Goal: Transaction & Acquisition: Purchase product/service

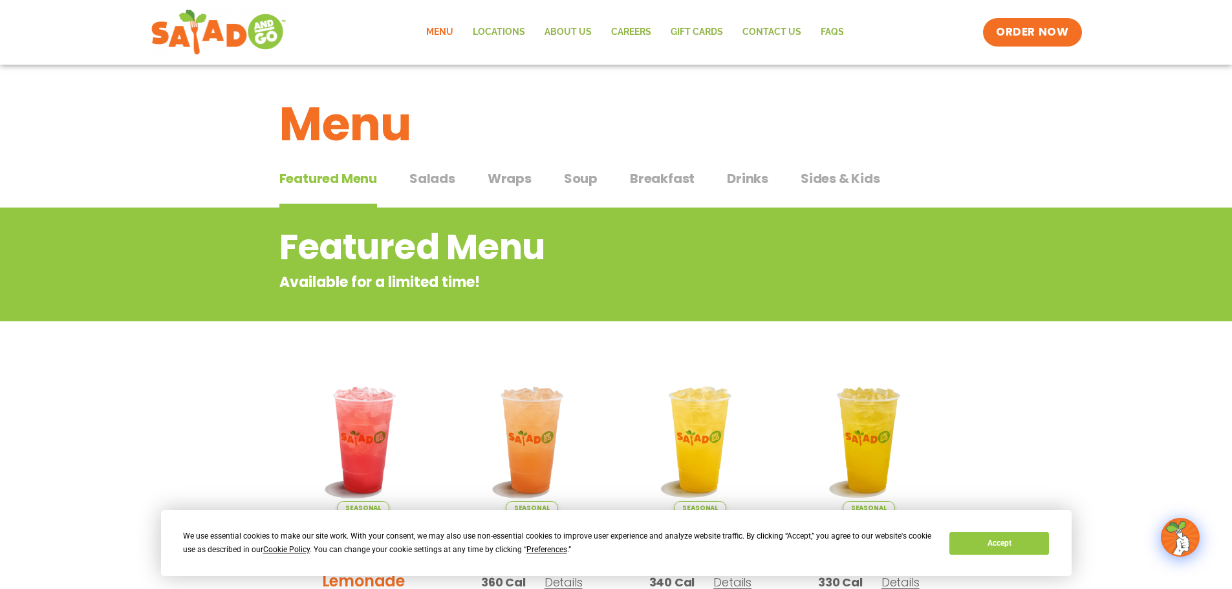
click at [430, 177] on span "Salads" at bounding box center [432, 178] width 46 height 19
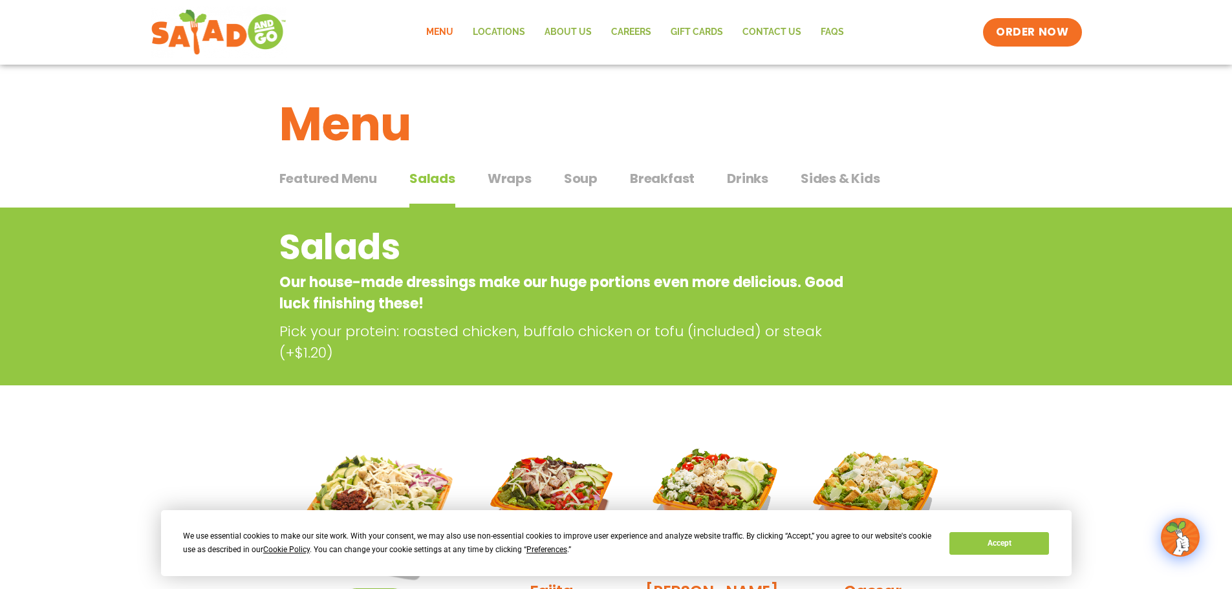
click at [431, 175] on span "Salads" at bounding box center [432, 178] width 46 height 19
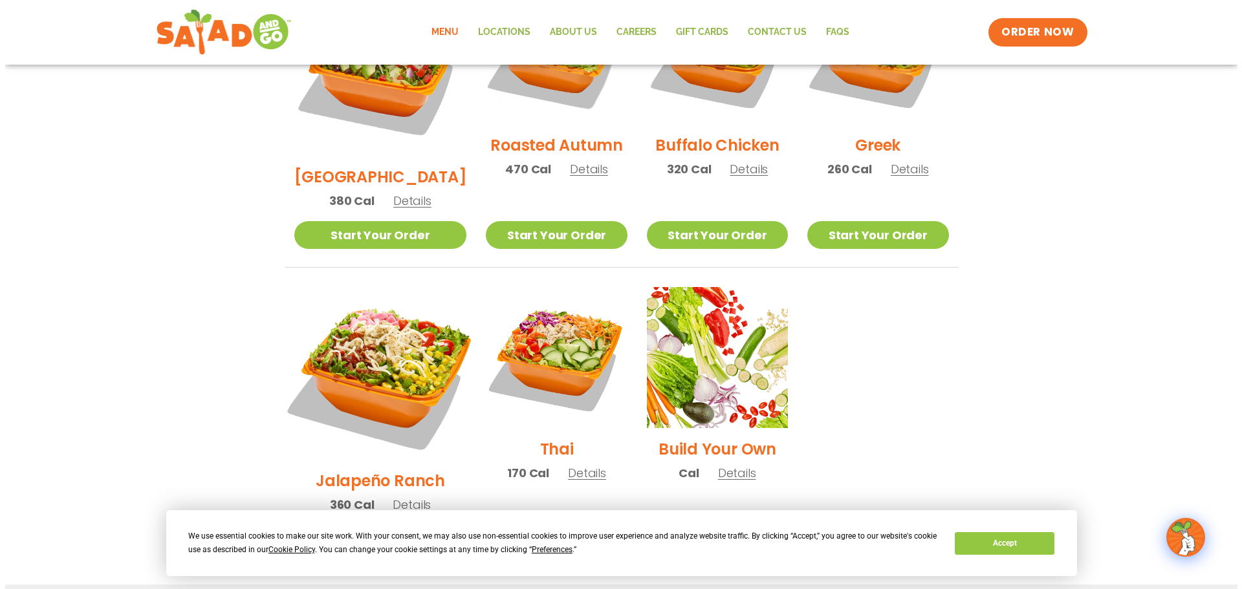
scroll to position [841, 0]
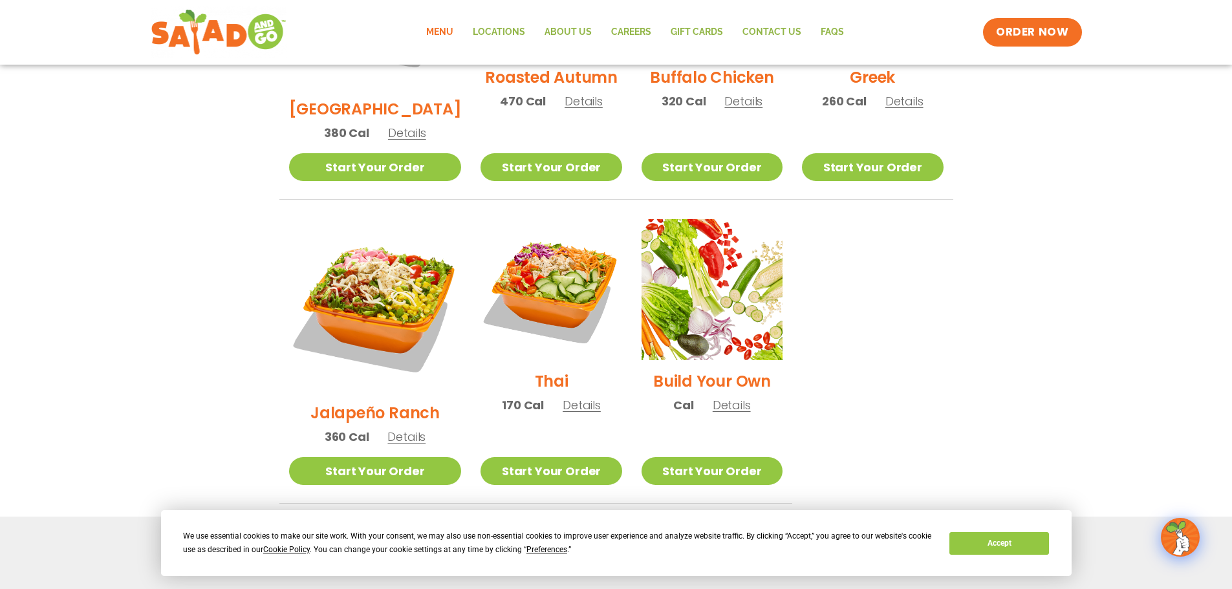
click at [723, 397] on span "Details" at bounding box center [732, 405] width 38 height 16
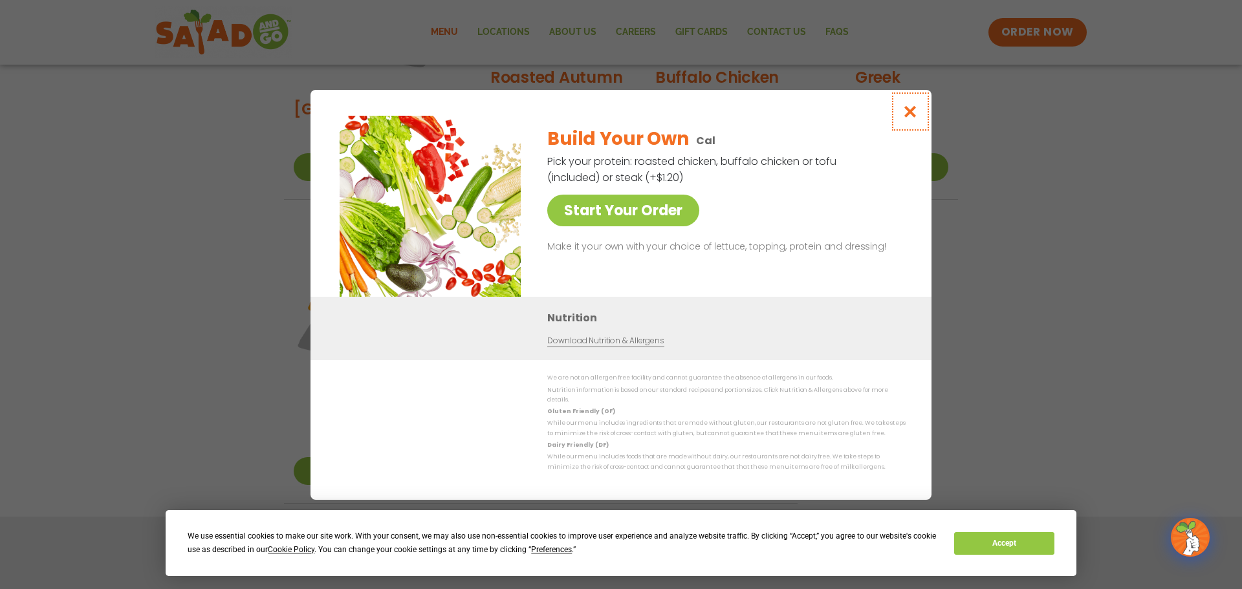
click at [909, 111] on icon "Close modal" at bounding box center [910, 112] width 16 height 14
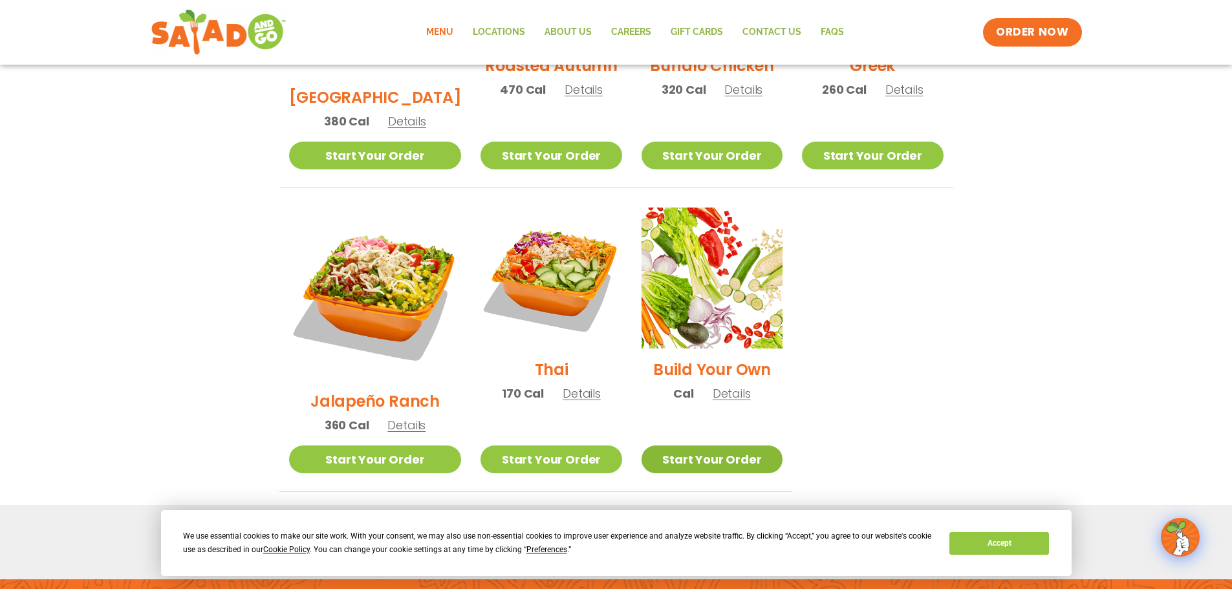
scroll to position [879, 0]
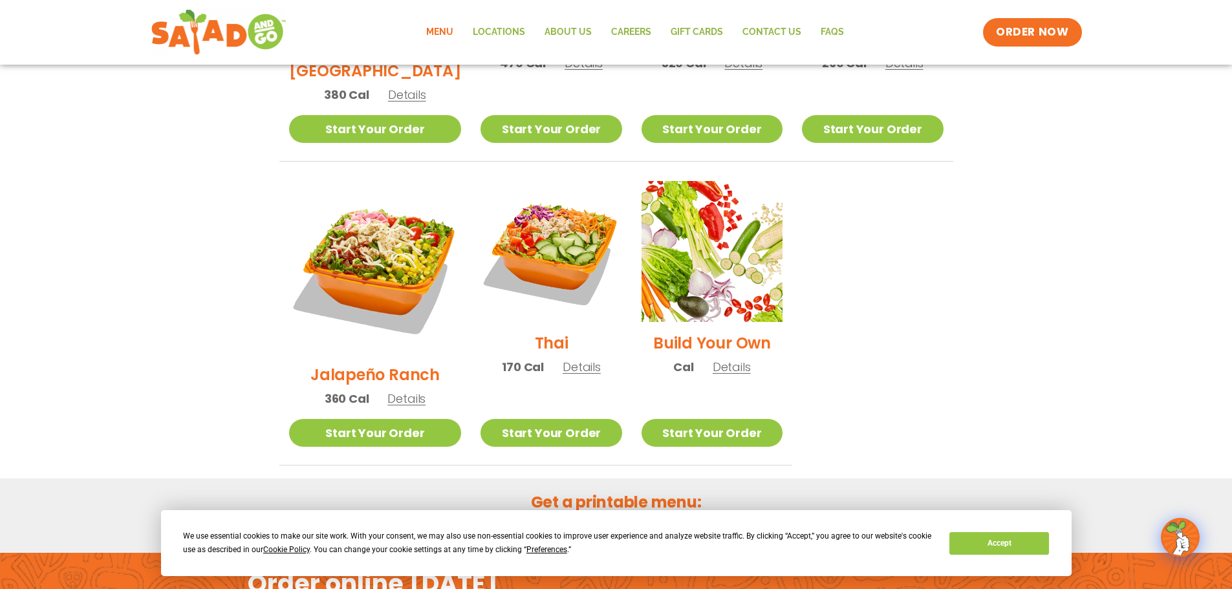
click at [539, 519] on link "Menu in English" at bounding box center [551, 527] width 109 height 16
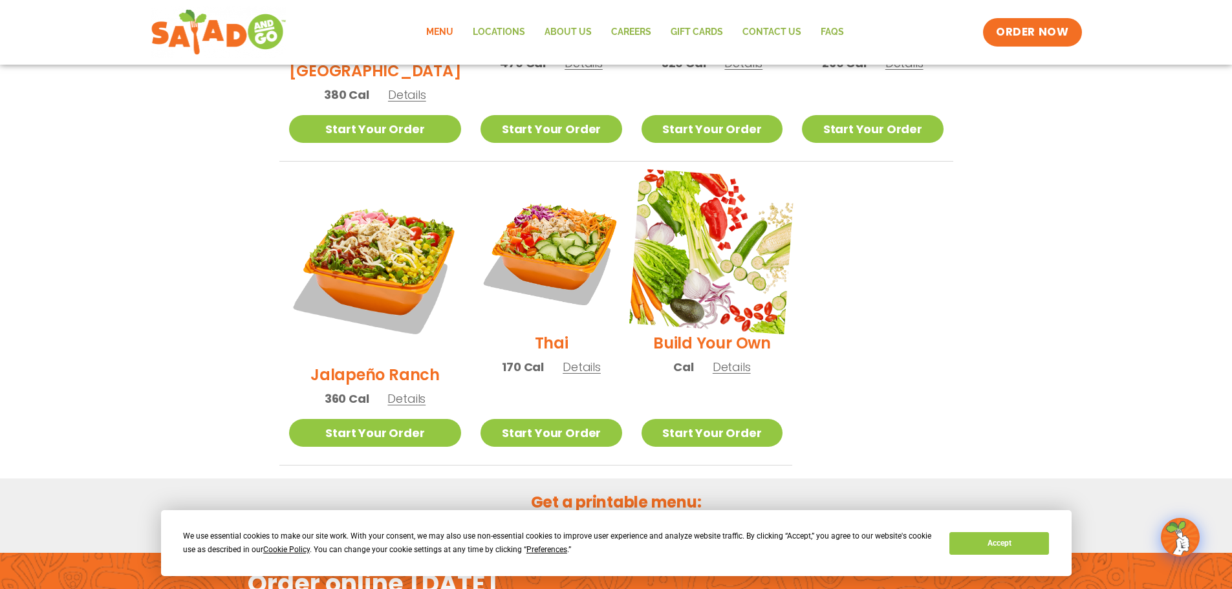
click at [686, 252] on img at bounding box center [712, 252] width 166 height 166
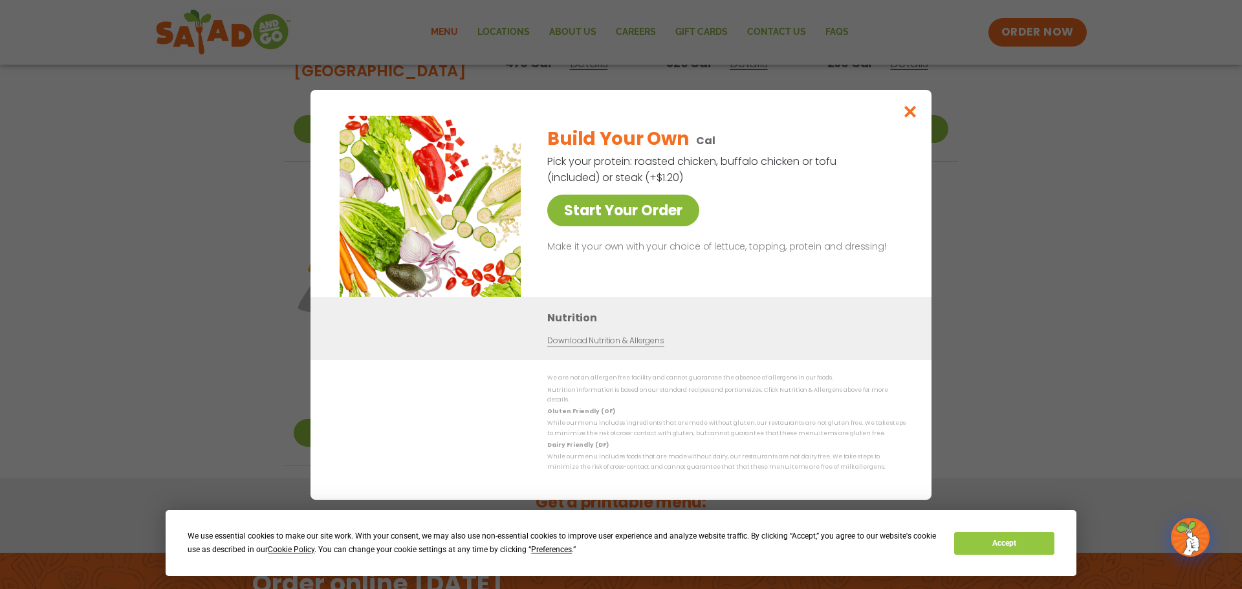
click at [615, 213] on link "Start Your Order" at bounding box center [623, 211] width 152 height 32
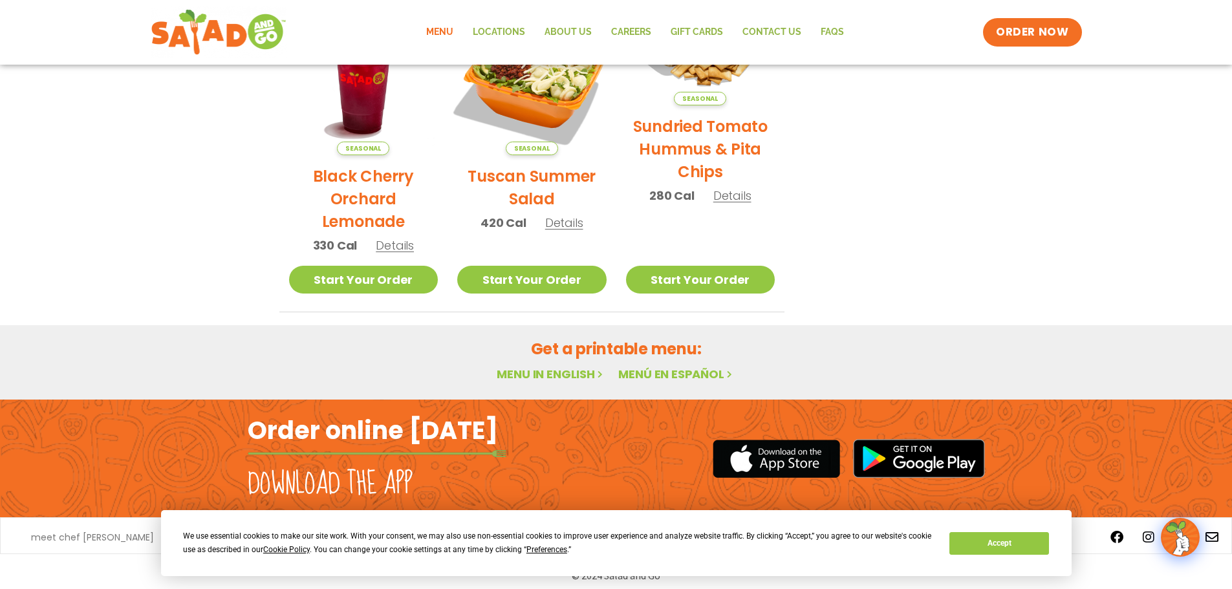
scroll to position [693, 0]
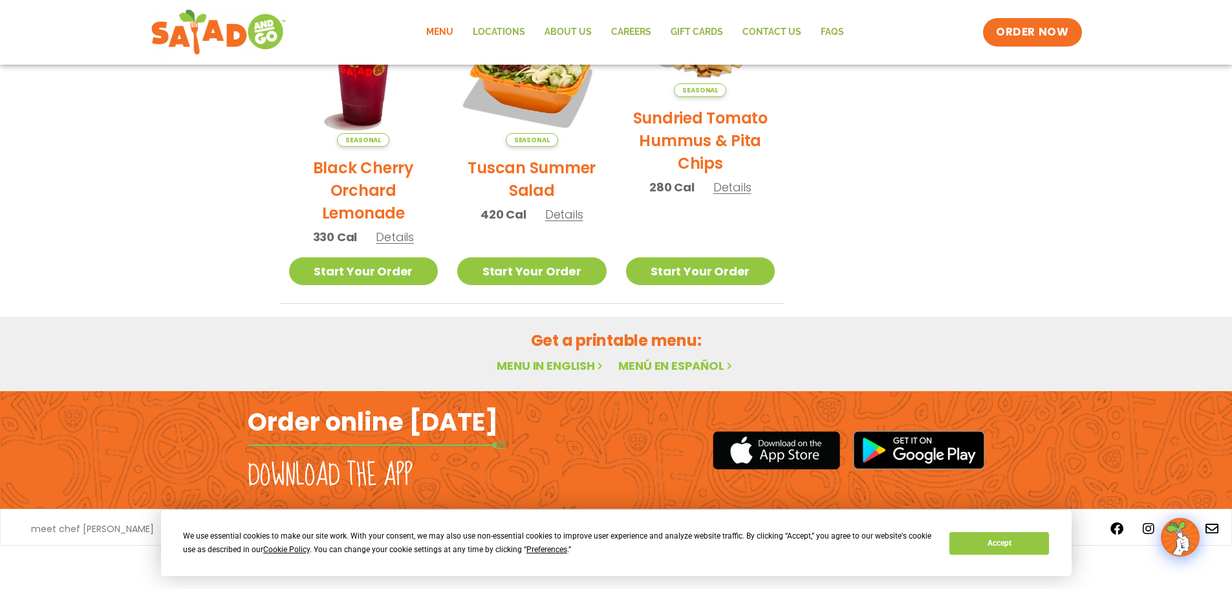
click at [540, 366] on link "Menu in English" at bounding box center [551, 366] width 109 height 16
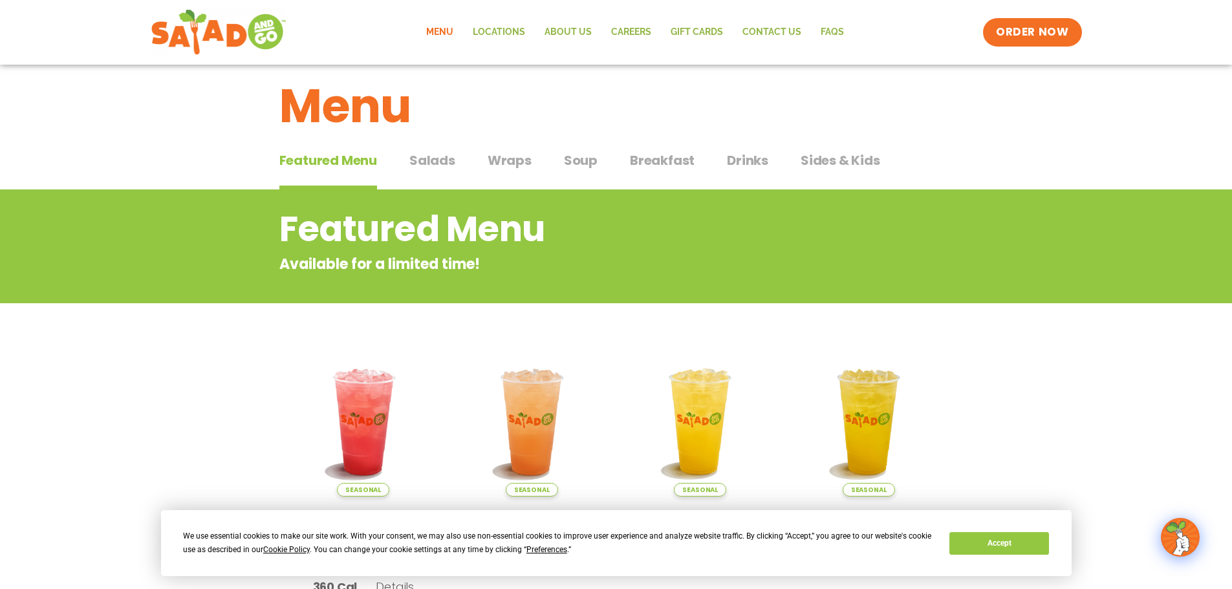
scroll to position [0, 0]
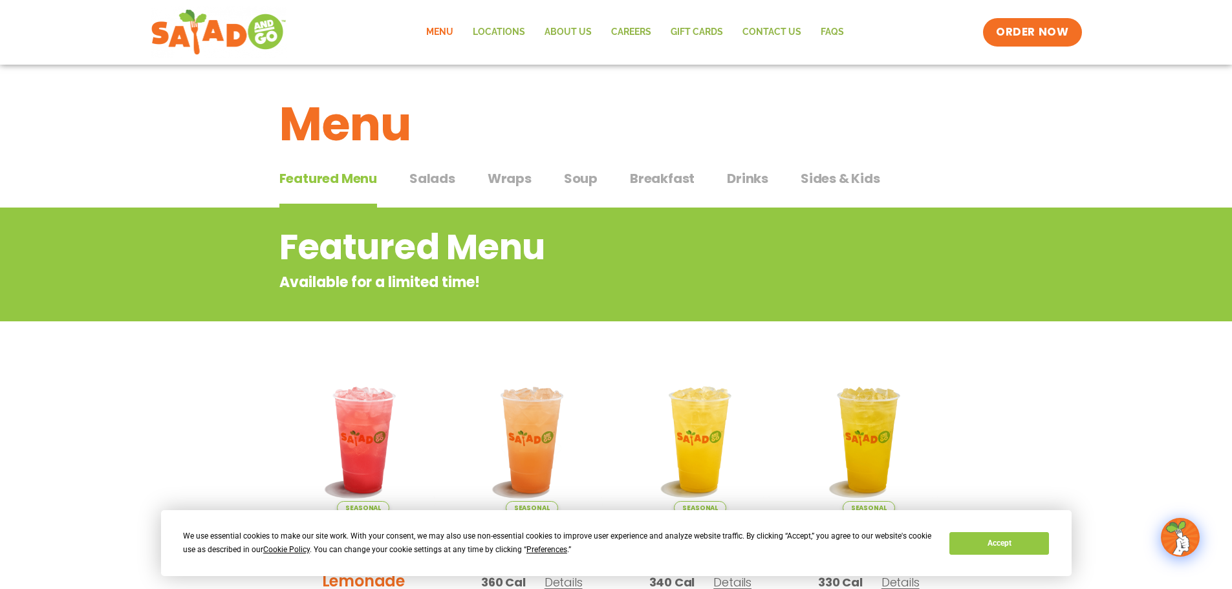
click at [428, 177] on span "Salads" at bounding box center [432, 178] width 46 height 19
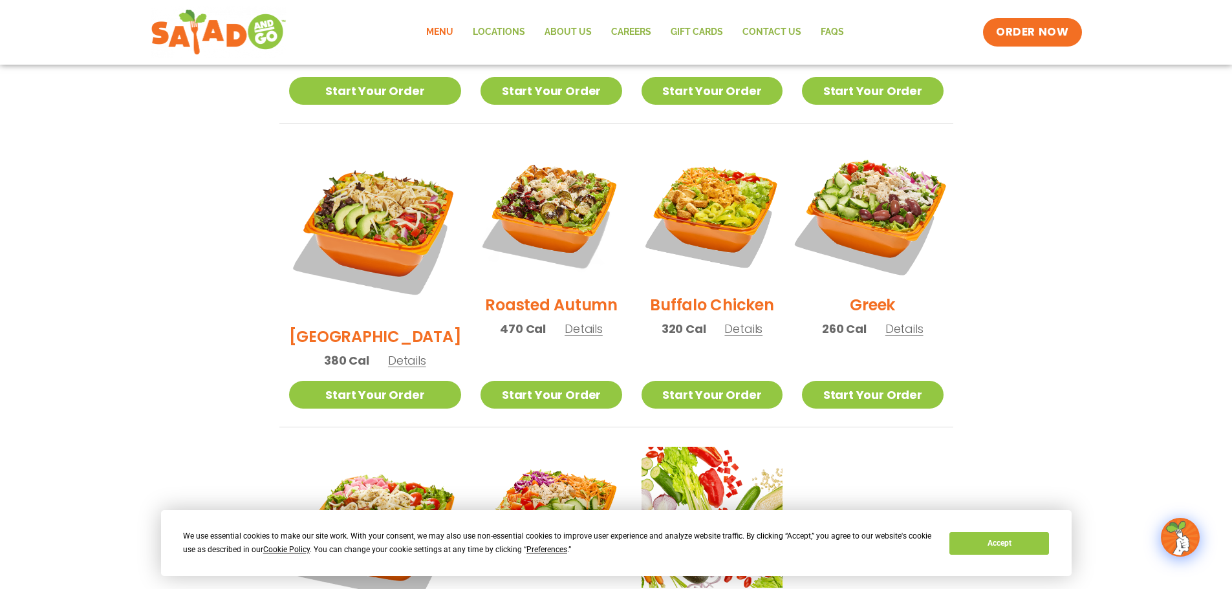
scroll to position [582, 0]
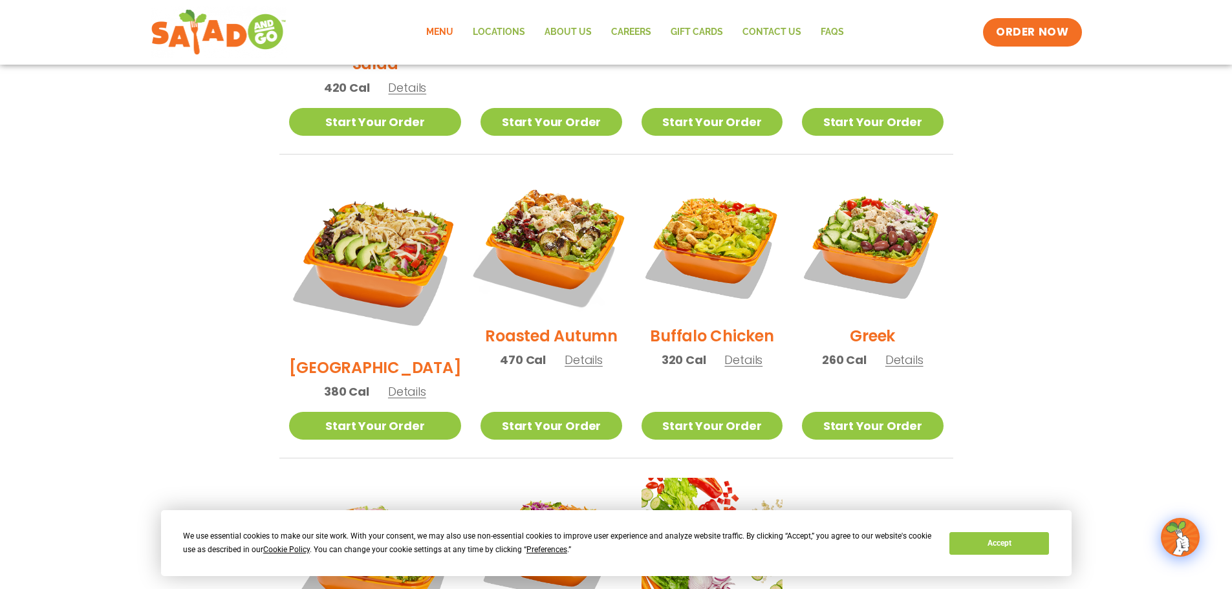
click at [539, 241] on img at bounding box center [551, 245] width 166 height 166
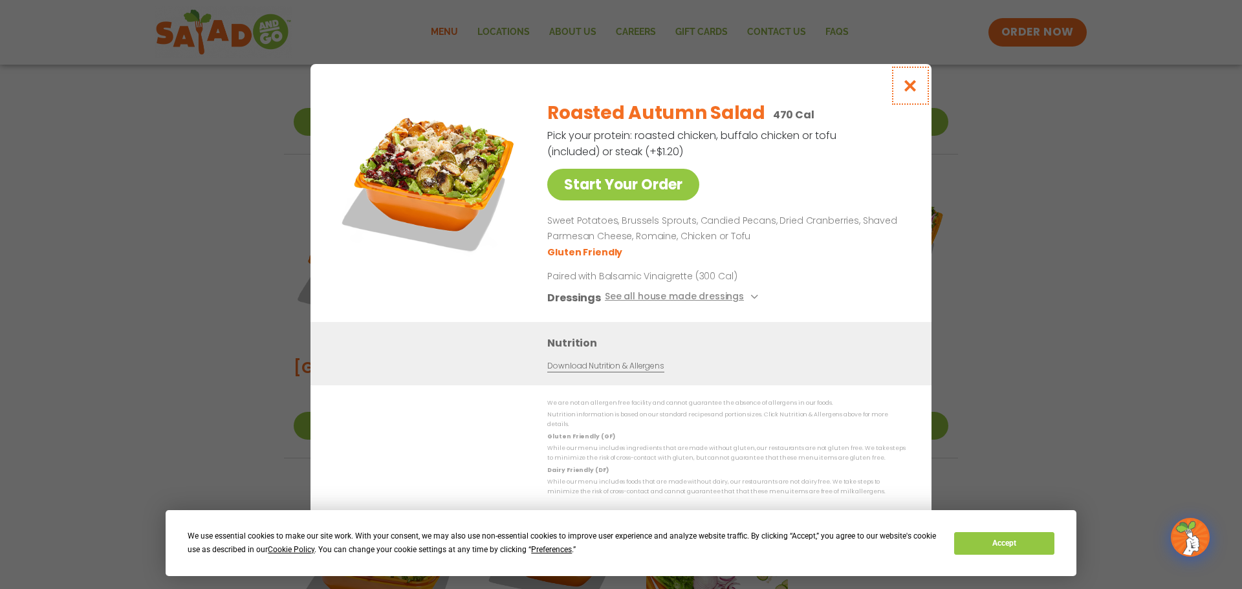
click at [911, 79] on button "Close modal" at bounding box center [910, 85] width 42 height 43
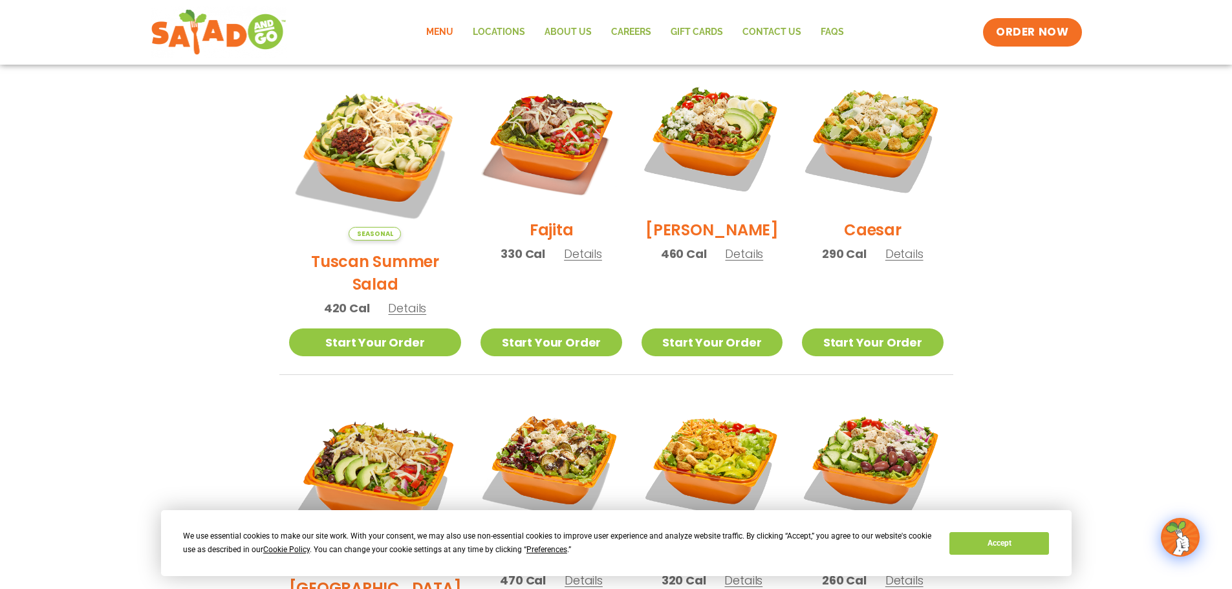
scroll to position [323, 0]
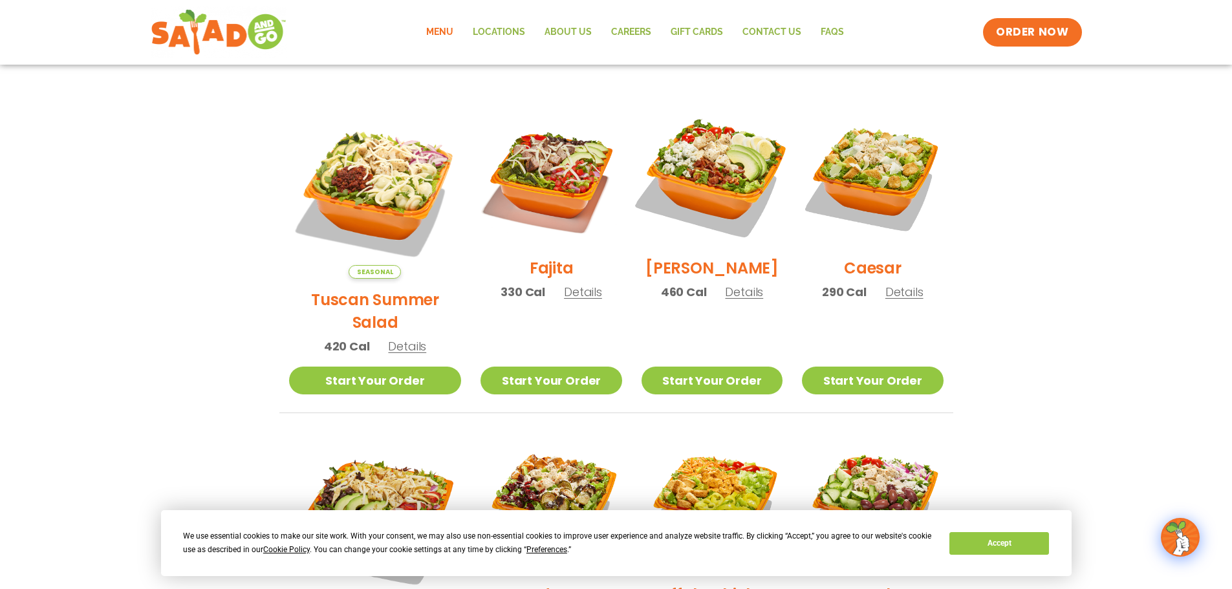
click at [691, 212] on img at bounding box center [712, 177] width 166 height 166
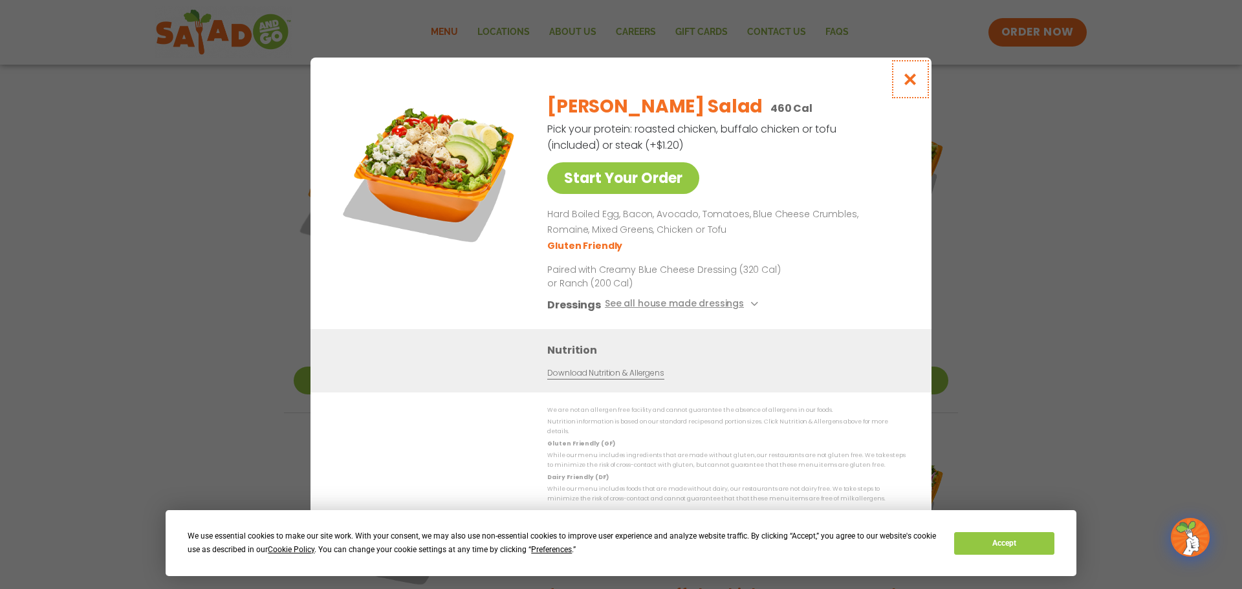
click at [915, 81] on icon "Close modal" at bounding box center [910, 79] width 16 height 14
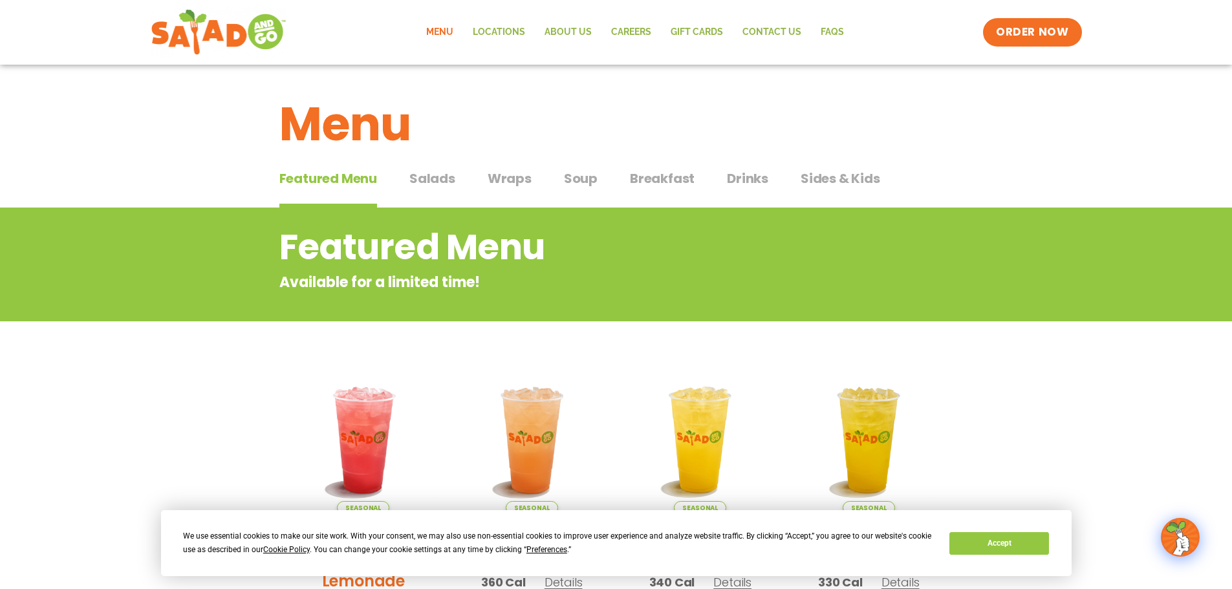
click at [512, 177] on span "Wraps" at bounding box center [510, 178] width 44 height 19
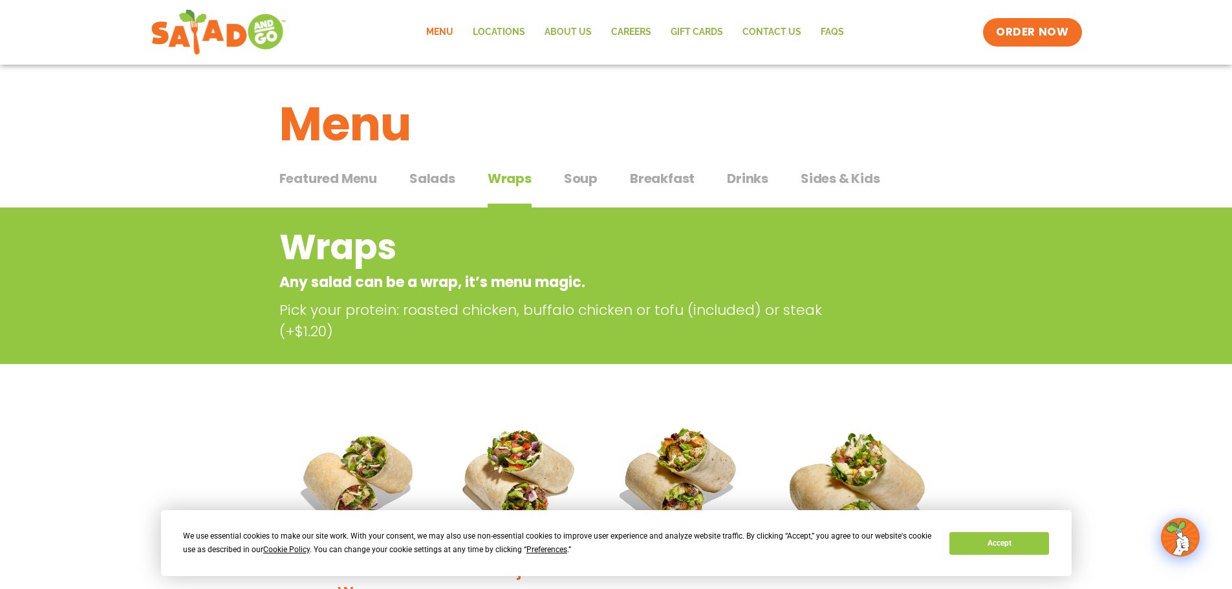
click at [435, 176] on span "Salads" at bounding box center [432, 178] width 46 height 19
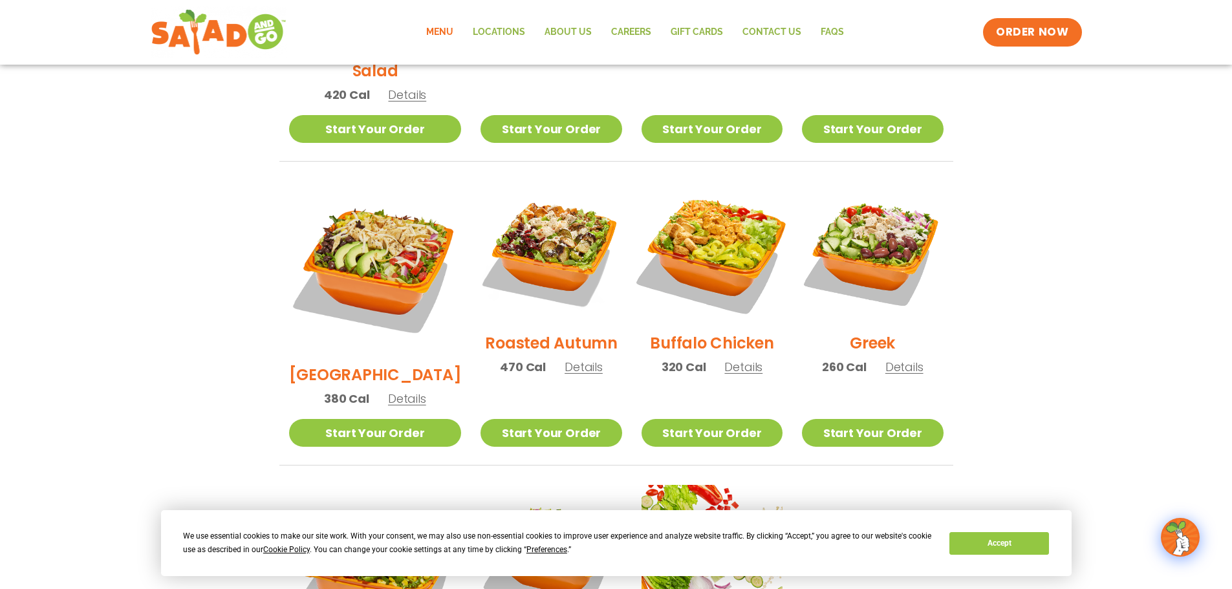
scroll to position [582, 0]
